Goal: Task Accomplishment & Management: Complete application form

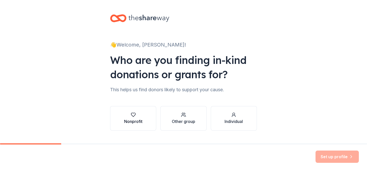
click at [132, 124] on div "Nonprofit" at bounding box center [133, 121] width 18 height 6
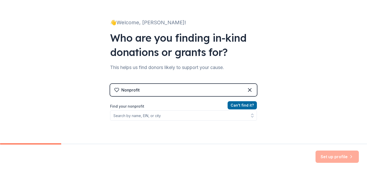
scroll to position [21, 0]
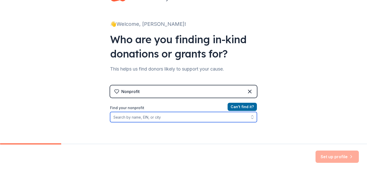
click at [173, 116] on input "Find your nonprofit" at bounding box center [183, 117] width 147 height 10
type input "italian american women of staten island"
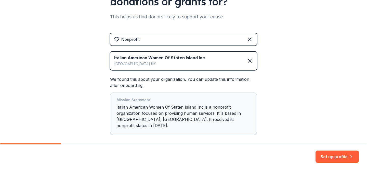
scroll to position [73, 0]
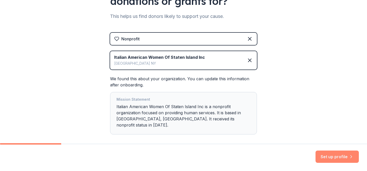
click at [333, 157] on button "Set up profile" at bounding box center [337, 156] width 43 height 12
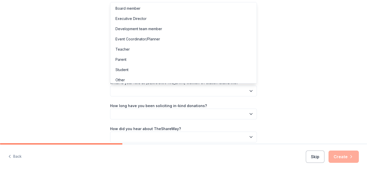
click at [215, 94] on button "button" at bounding box center [183, 90] width 147 height 11
click at [157, 10] on div "Board member" at bounding box center [184, 8] width 144 height 10
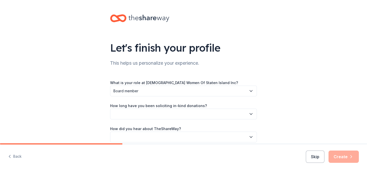
click at [251, 113] on icon "button" at bounding box center [251, 113] width 5 height 5
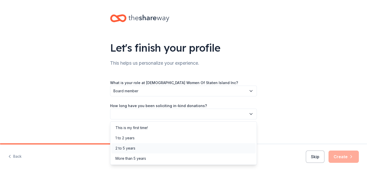
click at [199, 147] on div "2 to 5 years" at bounding box center [184, 148] width 144 height 10
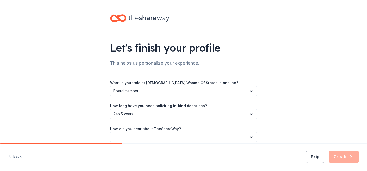
scroll to position [23, 0]
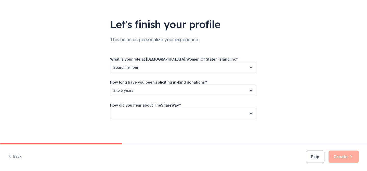
click at [252, 91] on icon "button" at bounding box center [251, 90] width 3 height 1
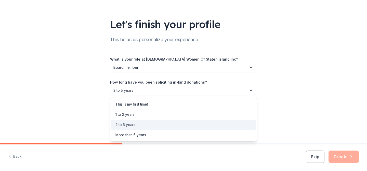
click at [233, 125] on div "2 to 5 years" at bounding box center [184, 124] width 144 height 10
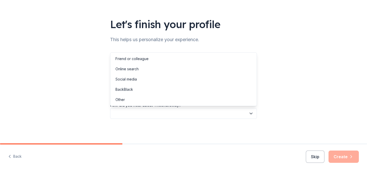
click at [251, 113] on icon "button" at bounding box center [251, 113] width 3 height 1
click at [194, 73] on div "Online search" at bounding box center [184, 69] width 144 height 10
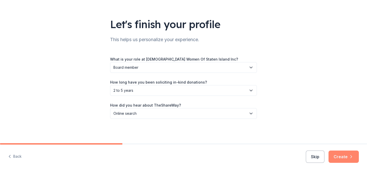
click at [347, 157] on button "Create" at bounding box center [344, 156] width 30 height 12
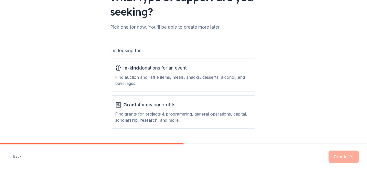
scroll to position [50, 0]
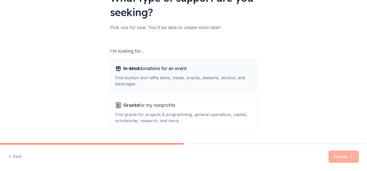
click at [227, 88] on button "In-kind donations for an event Find auction and raffle items, meals, snacks, de…" at bounding box center [183, 75] width 147 height 33
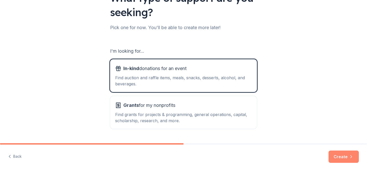
click at [347, 158] on button "Create" at bounding box center [344, 156] width 30 height 12
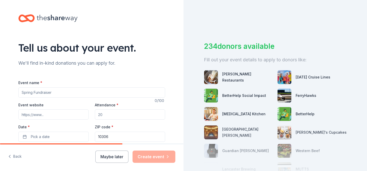
click at [86, 94] on input "Event name *" at bounding box center [91, 92] width 147 height 10
type input "Women In History Luncheon"
click at [51, 116] on input "Event website" at bounding box center [53, 114] width 70 height 10
click at [103, 115] on input "Attendance *" at bounding box center [130, 114] width 70 height 10
type input "150"
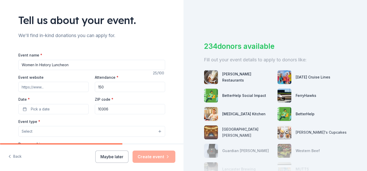
scroll to position [28, 0]
click at [45, 110] on span "Pick a date" at bounding box center [40, 109] width 19 height 6
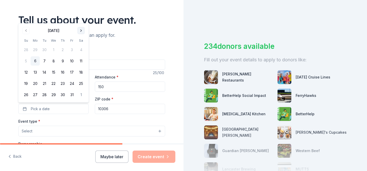
click at [81, 30] on button "Go to next month" at bounding box center [81, 30] width 7 height 7
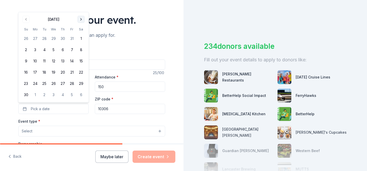
click at [81, 30] on th "Sa" at bounding box center [81, 29] width 9 height 5
click at [82, 19] on button "Go to next month" at bounding box center [81, 19] width 7 height 7
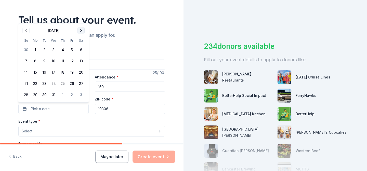
click at [82, 30] on button "Go to next month" at bounding box center [81, 30] width 7 height 7
click at [80, 39] on button "Go to next month" at bounding box center [81, 41] width 7 height 7
click at [26, 72] on button "15" at bounding box center [25, 72] width 9 height 9
click at [67, 130] on button "Select" at bounding box center [91, 131] width 147 height 11
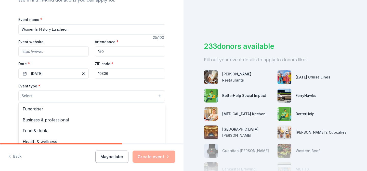
scroll to position [66, 0]
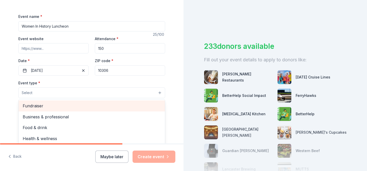
click at [63, 108] on span "Fundraiser" at bounding box center [92, 105] width 138 height 7
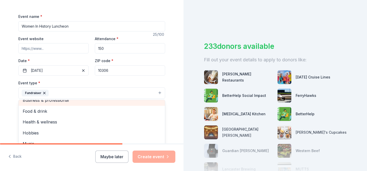
scroll to position [5, 0]
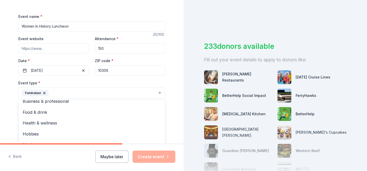
click at [175, 89] on div "Tell us about your event. We'll find in-kind donations you can apply for. Event…" at bounding box center [92, 104] width 184 height 340
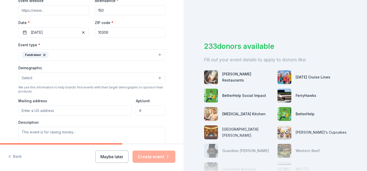
scroll to position [105, 0]
click at [159, 77] on button "Select" at bounding box center [91, 77] width 147 height 11
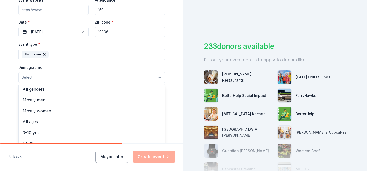
scroll to position [0, 0]
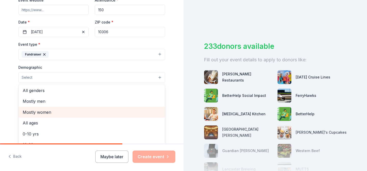
click at [96, 113] on span "Mostly women" at bounding box center [92, 112] width 138 height 7
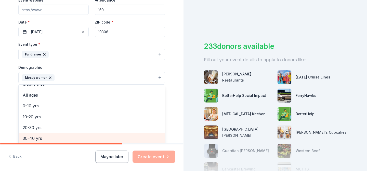
scroll to position [13, 0]
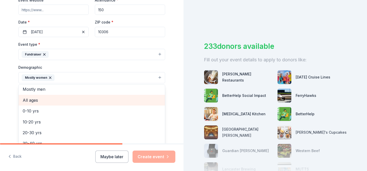
click at [89, 103] on span "All ages" at bounding box center [92, 100] width 138 height 7
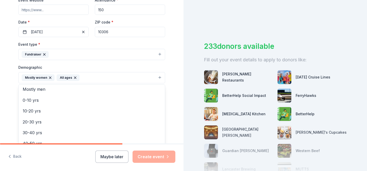
click at [182, 106] on div "Tell us about your event. We'll find in-kind donations you can apply for. Event…" at bounding box center [92, 65] width 184 height 341
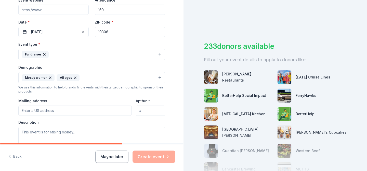
click at [96, 109] on input "Mailing address" at bounding box center [75, 110] width 114 height 10
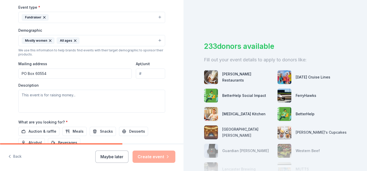
scroll to position [144, 0]
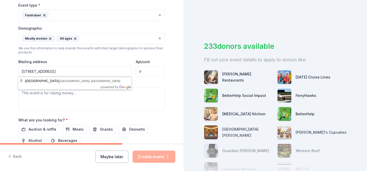
type input "PO Box 60554 staten island, ny 10306"
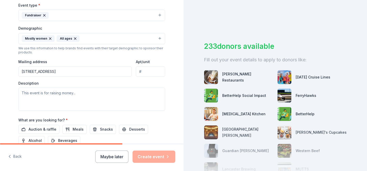
click at [174, 48] on div "Tell us about your event. We'll find in-kind donations you can apply for. Event…" at bounding box center [92, 26] width 184 height 341
click at [33, 94] on textarea at bounding box center [91, 99] width 147 height 23
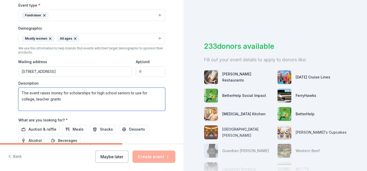
click at [162, 94] on textarea "The event raises money for scholarships for high school seniors to use for coll…" at bounding box center [91, 99] width 147 height 23
click at [54, 99] on textarea "The event raises money for scholarships for high school seniors to use for coll…" at bounding box center [91, 99] width 147 height 23
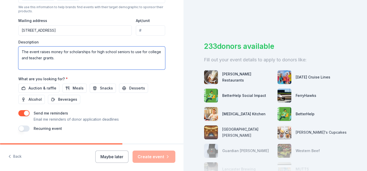
scroll to position [186, 0]
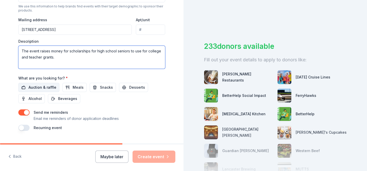
type textarea "The event raises money for scholarships for high school seniors to use for coll…"
click at [40, 86] on span "Auction & raffle" at bounding box center [43, 87] width 28 height 6
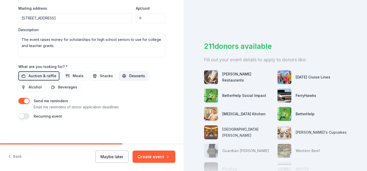
scroll to position [197, 0]
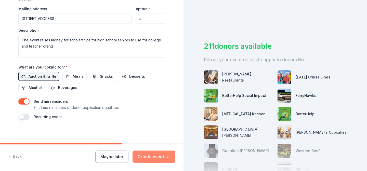
click at [158, 158] on button "Create event" at bounding box center [154, 156] width 43 height 12
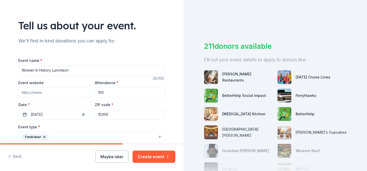
scroll to position [23, 0]
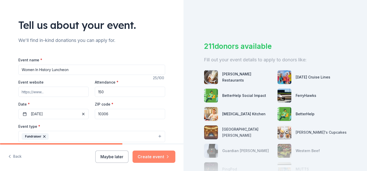
click at [161, 157] on button "Create event" at bounding box center [154, 156] width 43 height 12
click at [153, 155] on div "Maybe later Create event" at bounding box center [135, 156] width 80 height 12
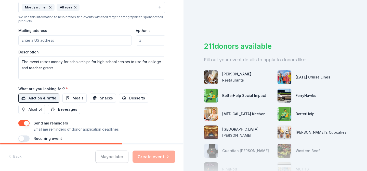
scroll to position [198, 0]
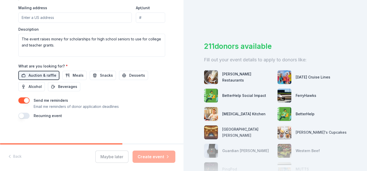
click at [153, 157] on div "Maybe later Create event" at bounding box center [135, 156] width 80 height 12
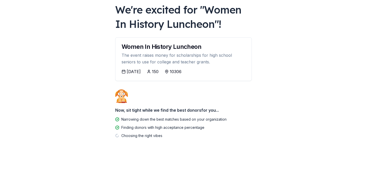
scroll to position [31, 0]
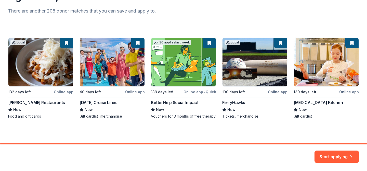
scroll to position [66, 0]
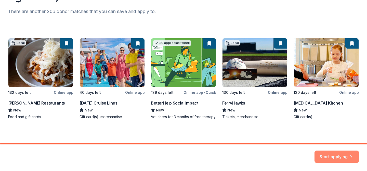
click at [331, 155] on button "Start applying" at bounding box center [337, 153] width 44 height 12
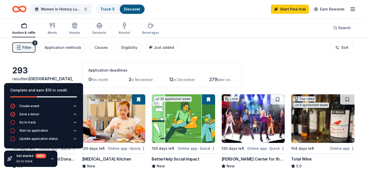
click at [271, 79] on div "293 results in Staten Island, NY Application deadlines 0 this month 2 in Novemb…" at bounding box center [183, 75] width 343 height 25
click at [239, 52] on div "Filter 2 Application methods Causes Eligibility Just added Sort" at bounding box center [183, 47] width 367 height 20
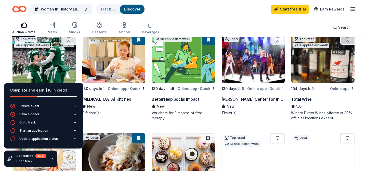
scroll to position [59, 0]
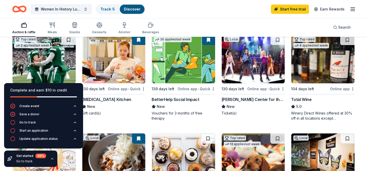
click at [116, 67] on img at bounding box center [113, 59] width 63 height 48
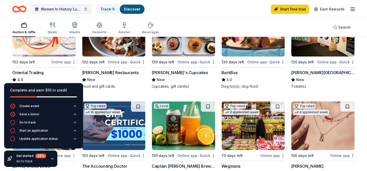
scroll to position [185, 0]
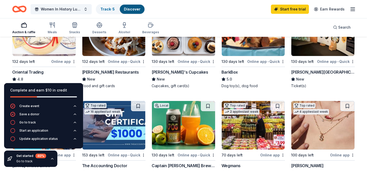
click at [139, 92] on div "Top rated 2 applies last week 130 days left Online app • Quick New York Jets (I…" at bounding box center [183, 97] width 343 height 377
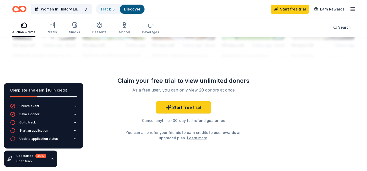
scroll to position [505, 0]
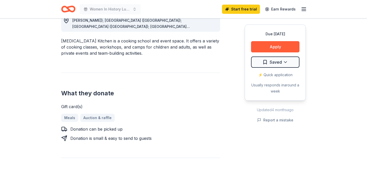
scroll to position [158, 0]
click at [275, 47] on button "Apply" at bounding box center [275, 46] width 48 height 11
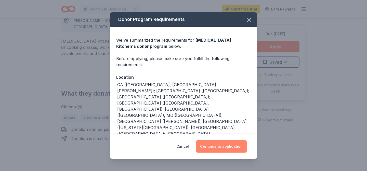
click at [236, 148] on button "Continue to application" at bounding box center [221, 146] width 51 height 12
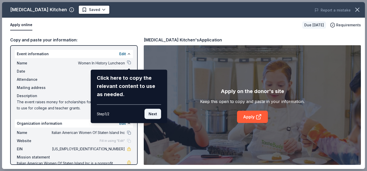
click at [152, 112] on button "Next" at bounding box center [153, 114] width 17 height 10
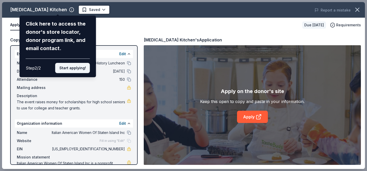
click at [81, 70] on button "Start applying!" at bounding box center [72, 68] width 35 height 10
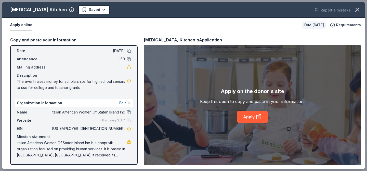
scroll to position [20, 0]
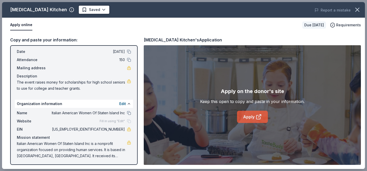
click at [249, 119] on link "Apply" at bounding box center [252, 116] width 31 height 12
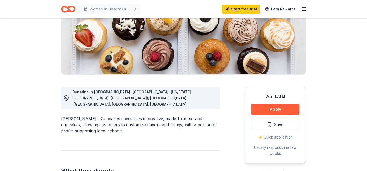
scroll to position [81, 0]
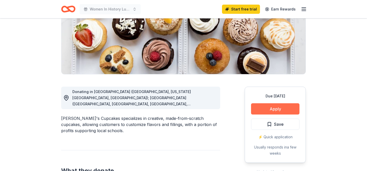
click at [280, 109] on button "Apply" at bounding box center [275, 108] width 48 height 11
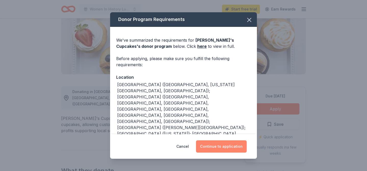
click at [229, 147] on button "Continue to application" at bounding box center [221, 146] width 51 height 12
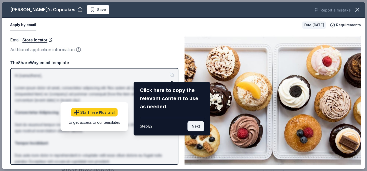
click at [194, 130] on button "Next" at bounding box center [196, 126] width 17 height 10
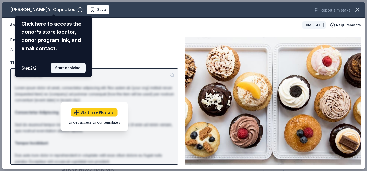
click at [75, 68] on button "Start applying!" at bounding box center [68, 68] width 35 height 10
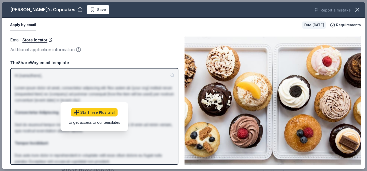
click at [220, 85] on div "Molly's Cupcakes Save Report a mistake Apply by email Due in 130 days Requireme…" at bounding box center [183, 85] width 363 height 167
click at [173, 74] on p "Hi [name/there], Lorem ipsum dolor sit amet, consectetur adipiscing elit. Nos a…" at bounding box center [94, 148] width 159 height 153
click at [111, 114] on link "Start free Plus trial" at bounding box center [94, 112] width 47 height 8
click at [258, 78] on img at bounding box center [273, 100] width 177 height 128
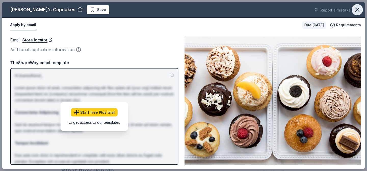
click at [357, 10] on icon "button" at bounding box center [358, 10] width 4 height 4
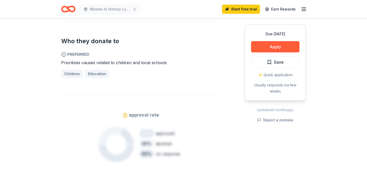
scroll to position [218, 0]
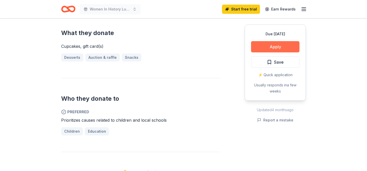
click at [273, 45] on button "Apply" at bounding box center [275, 46] width 48 height 11
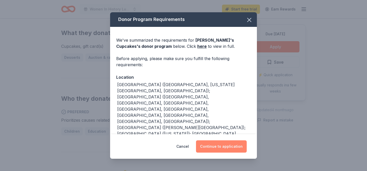
click at [216, 148] on button "Continue to application" at bounding box center [221, 146] width 51 height 12
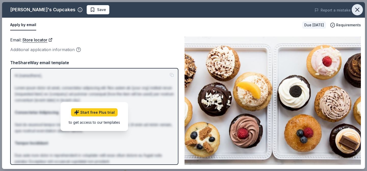
click at [358, 9] on icon "button" at bounding box center [358, 10] width 4 height 4
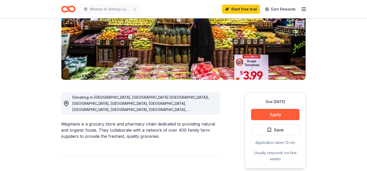
scroll to position [76, 0]
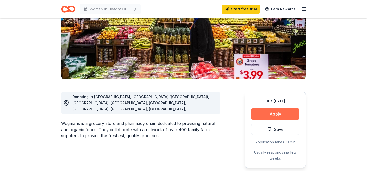
click at [266, 113] on button "Apply" at bounding box center [275, 113] width 48 height 11
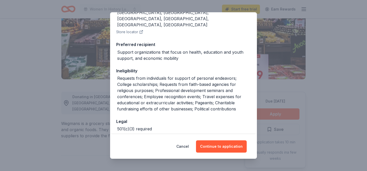
scroll to position [84, 0]
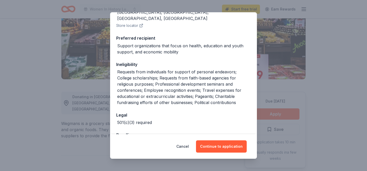
click at [213, 111] on div "We've summarized the requirements for Wegmans 's donor program below. Click her…" at bounding box center [183, 47] width 147 height 210
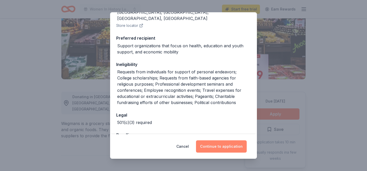
click at [228, 146] on button "Continue to application" at bounding box center [221, 146] width 51 height 12
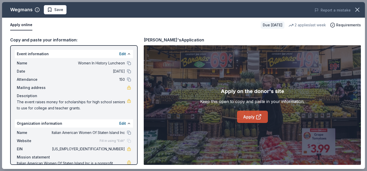
click at [251, 116] on link "Apply" at bounding box center [252, 116] width 31 height 12
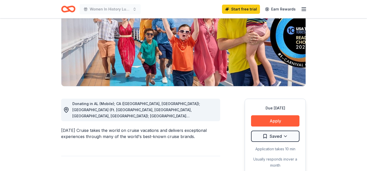
scroll to position [69, 0]
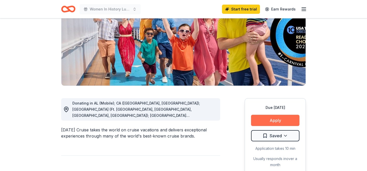
click at [267, 122] on button "Apply" at bounding box center [275, 120] width 48 height 11
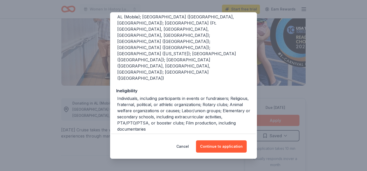
scroll to position [70, 0]
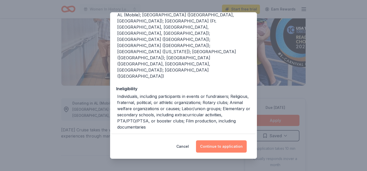
click at [222, 145] on button "Continue to application" at bounding box center [221, 146] width 51 height 12
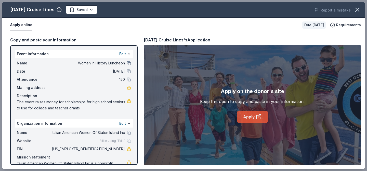
click at [250, 118] on link "Apply" at bounding box center [252, 116] width 31 height 12
